Goal: Task Accomplishment & Management: Use online tool/utility

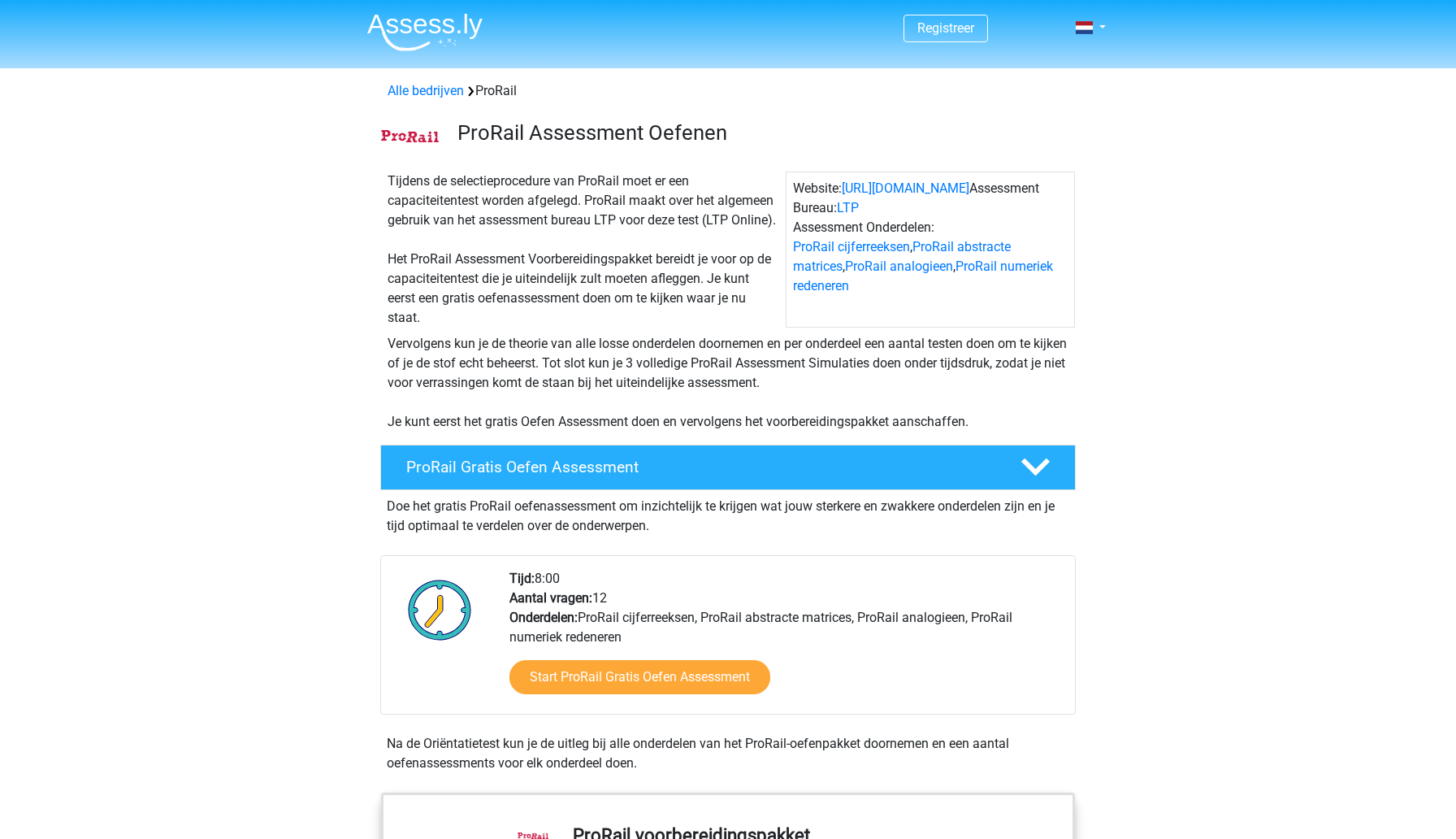
scroll to position [111, 0]
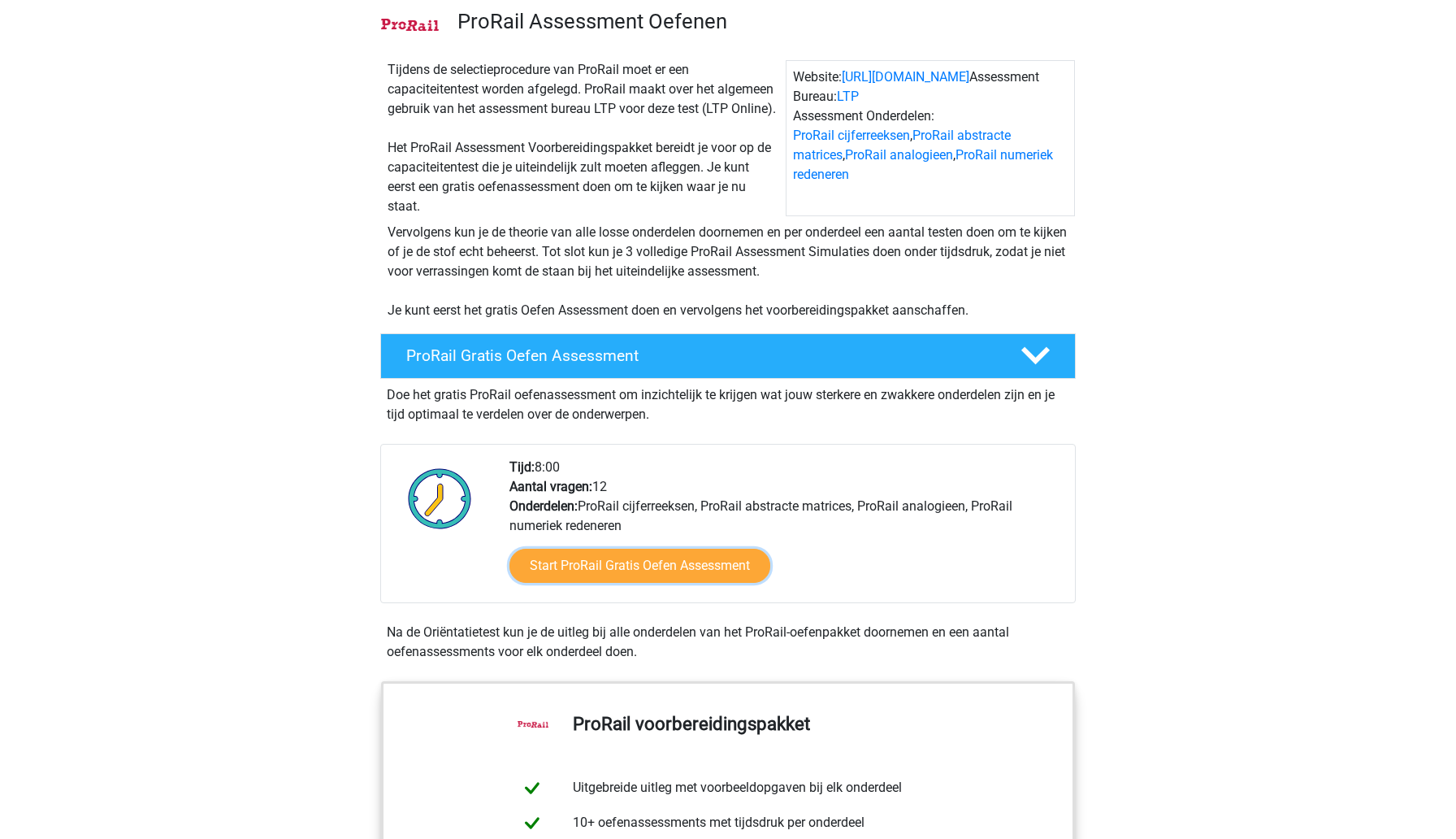
click at [667, 564] on link "Start ProRail Gratis Oefen Assessment" at bounding box center [639, 565] width 260 height 34
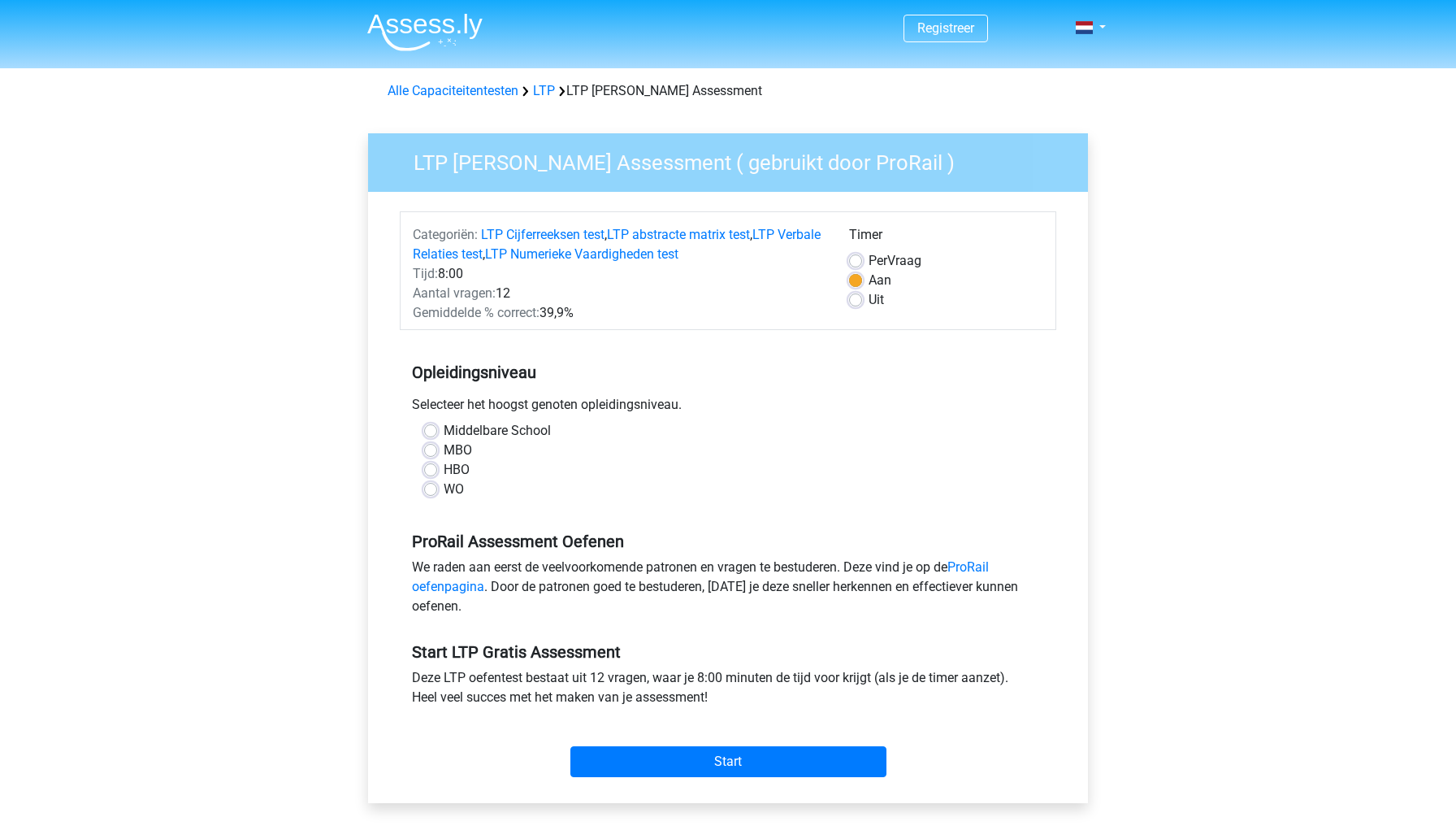
click at [443, 446] on label "MBO" at bounding box center [457, 450] width 28 height 19
click at [428, 446] on input "MBO" at bounding box center [431, 449] width 13 height 16
radio input "true"
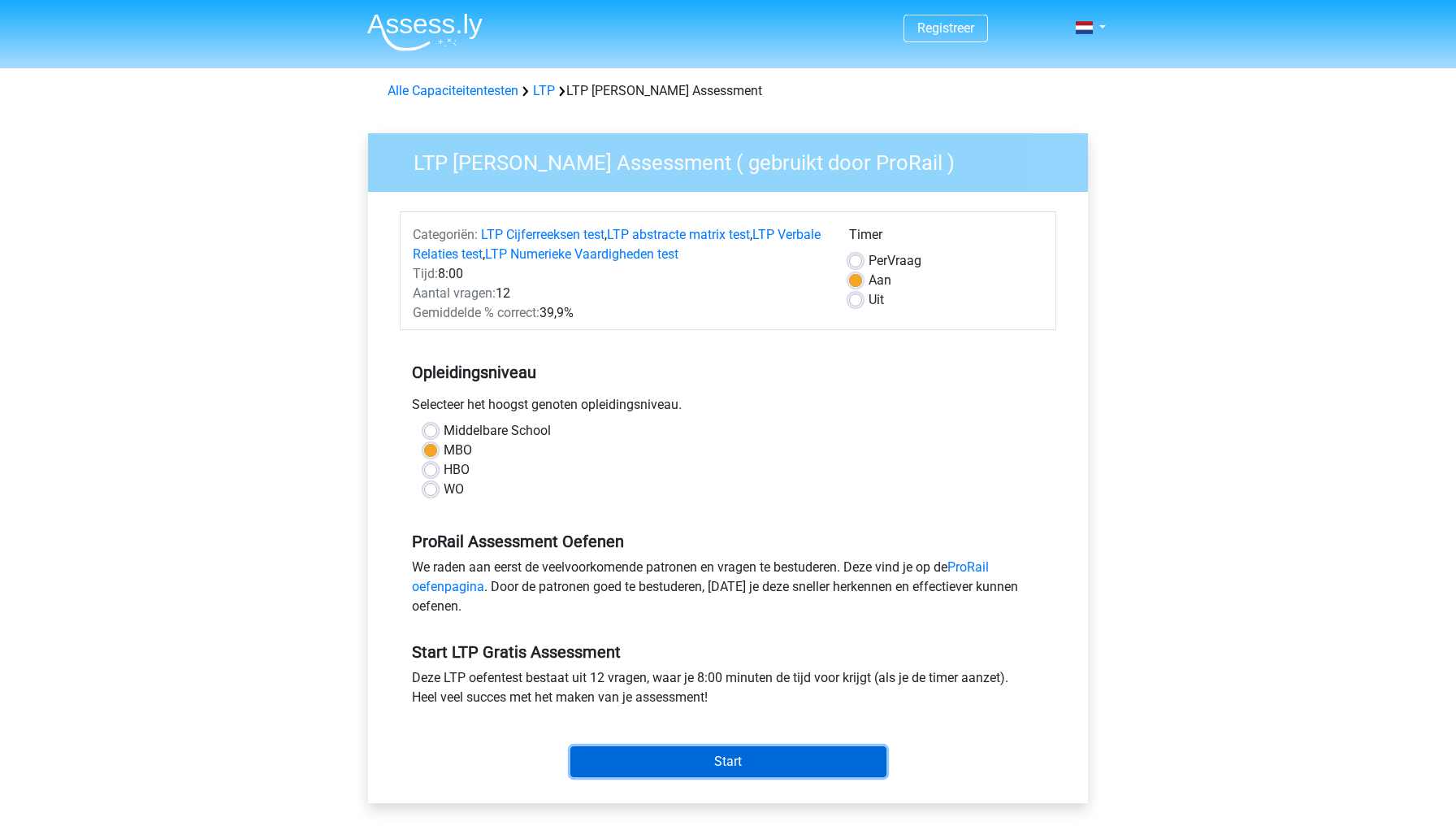
click at [735, 762] on input "Start" at bounding box center [728, 762] width 316 height 31
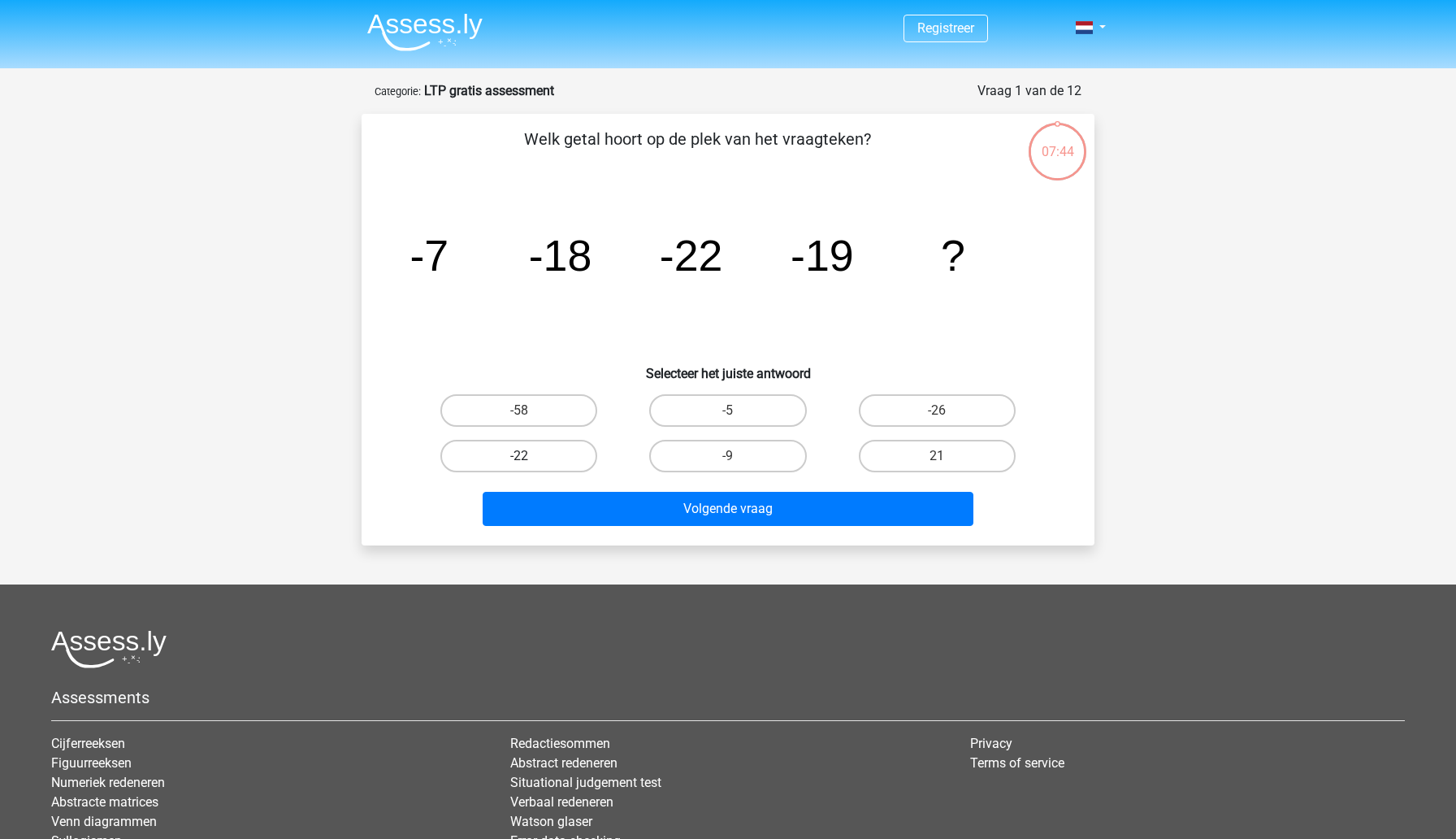
click at [558, 449] on label "-22" at bounding box center [519, 456] width 157 height 33
click at [530, 456] on input "-22" at bounding box center [524, 462] width 11 height 11
radio input "true"
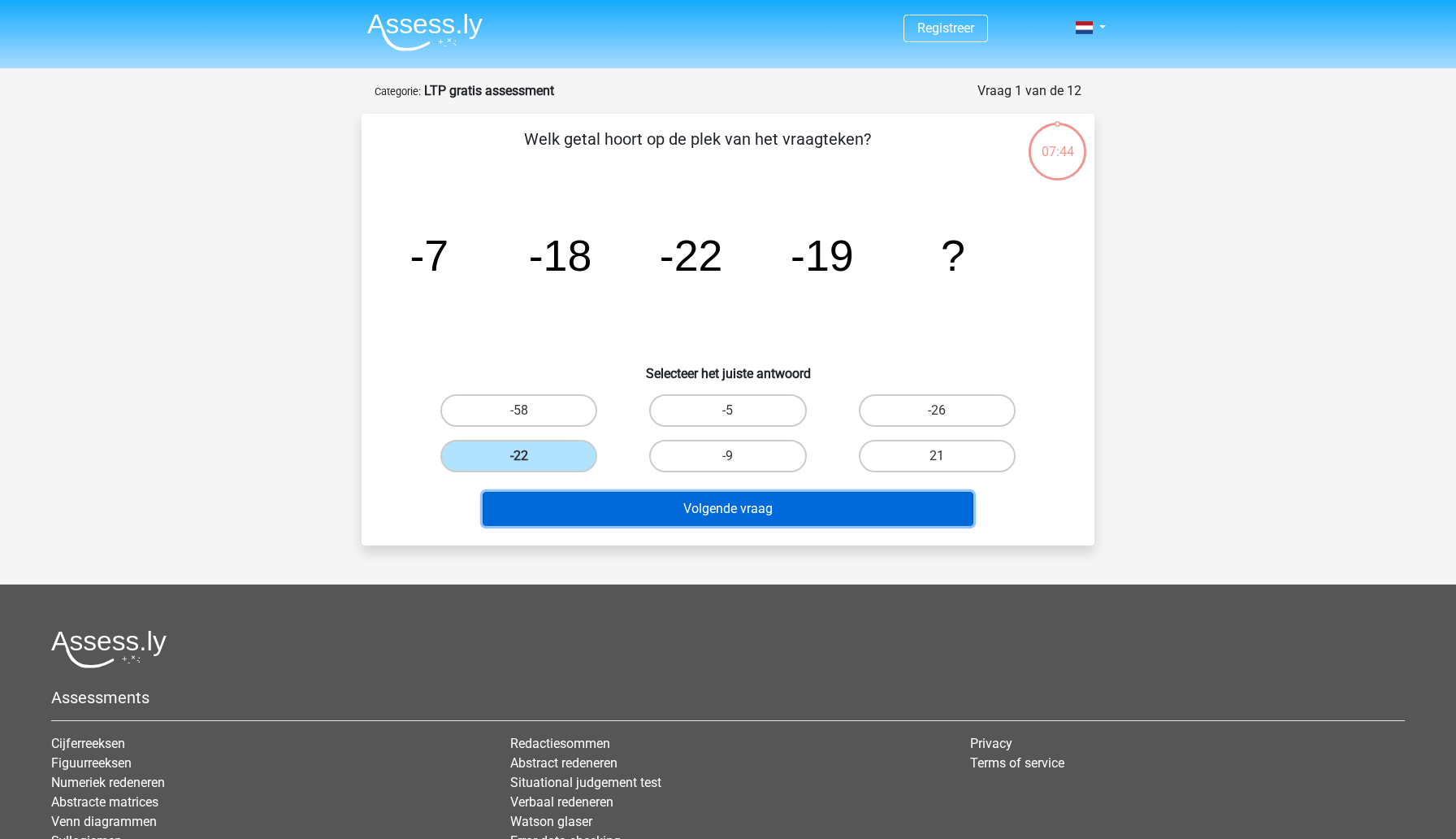
click at [684, 515] on button "Volgende vraag" at bounding box center [728, 508] width 492 height 34
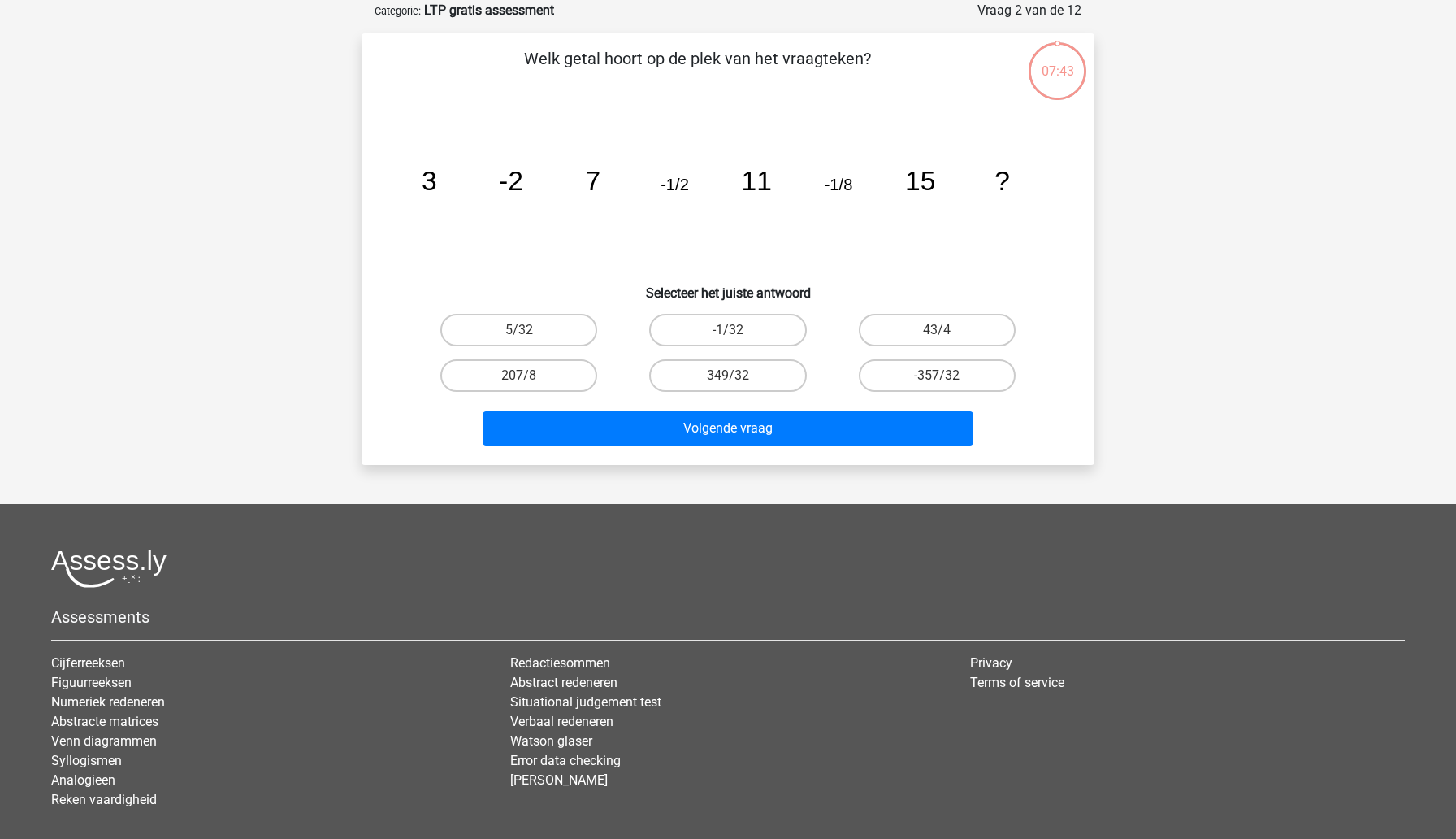
scroll to position [81, 0]
click at [735, 325] on label "-1/32" at bounding box center [728, 330] width 157 height 33
click at [735, 329] on input "-1/32" at bounding box center [733, 334] width 11 height 11
radio input "true"
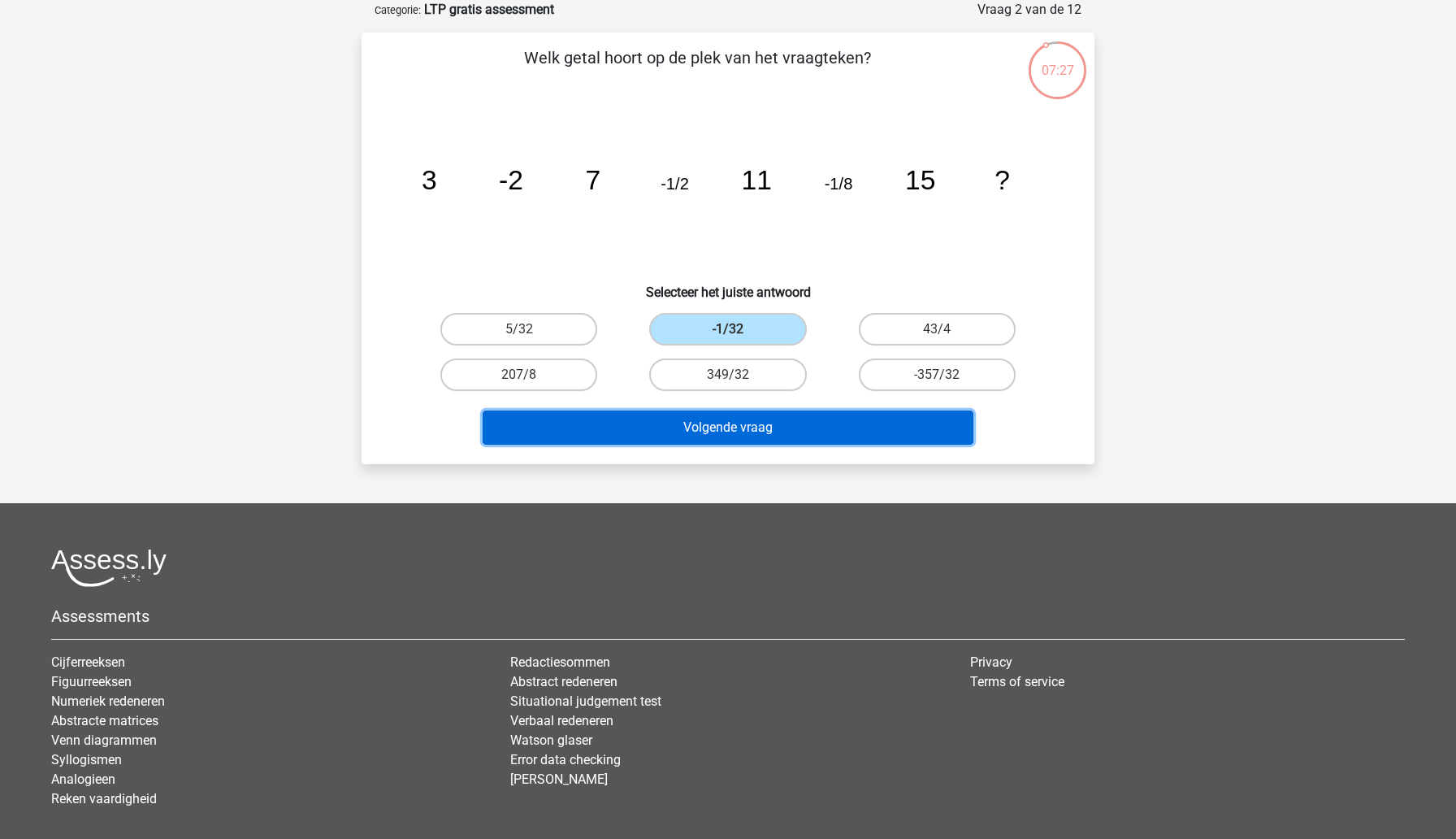
click at [746, 419] on button "Volgende vraag" at bounding box center [728, 427] width 492 height 34
